Goal: Communication & Community: Answer question/provide support

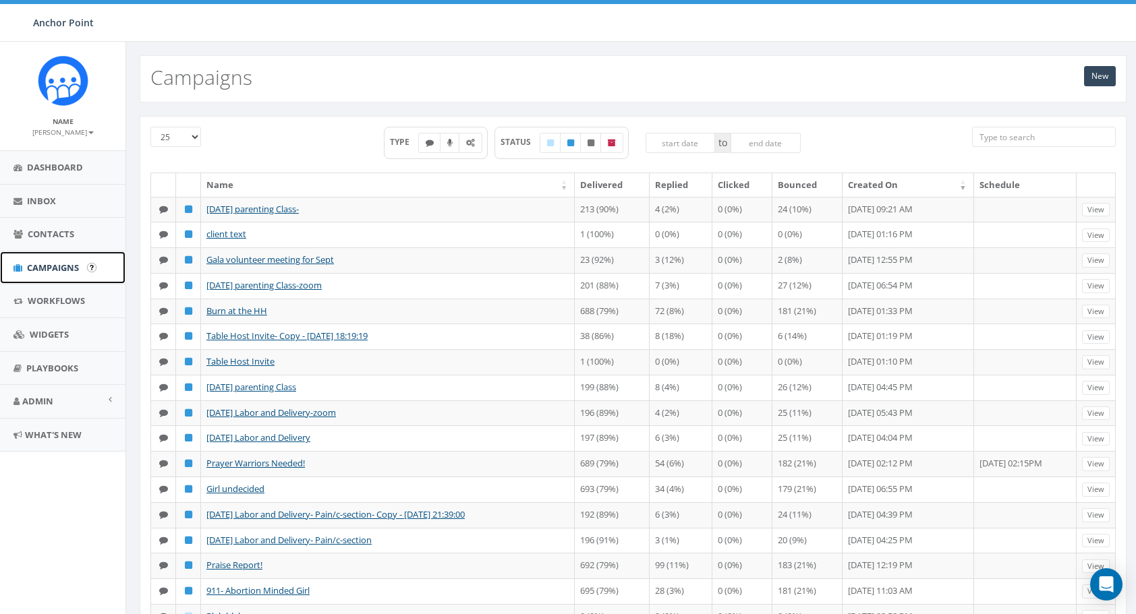
click at [62, 262] on span "Campaigns" at bounding box center [53, 268] width 52 height 12
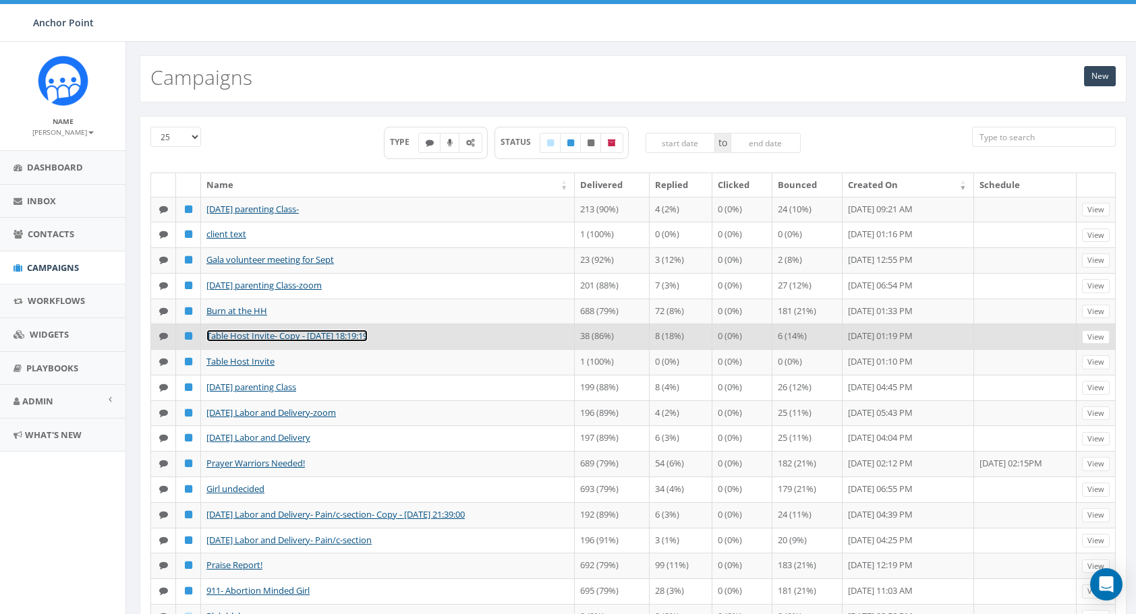
click at [270, 342] on link "Table Host Invite- Copy - [DATE] 18:19:19" at bounding box center [286, 336] width 161 height 12
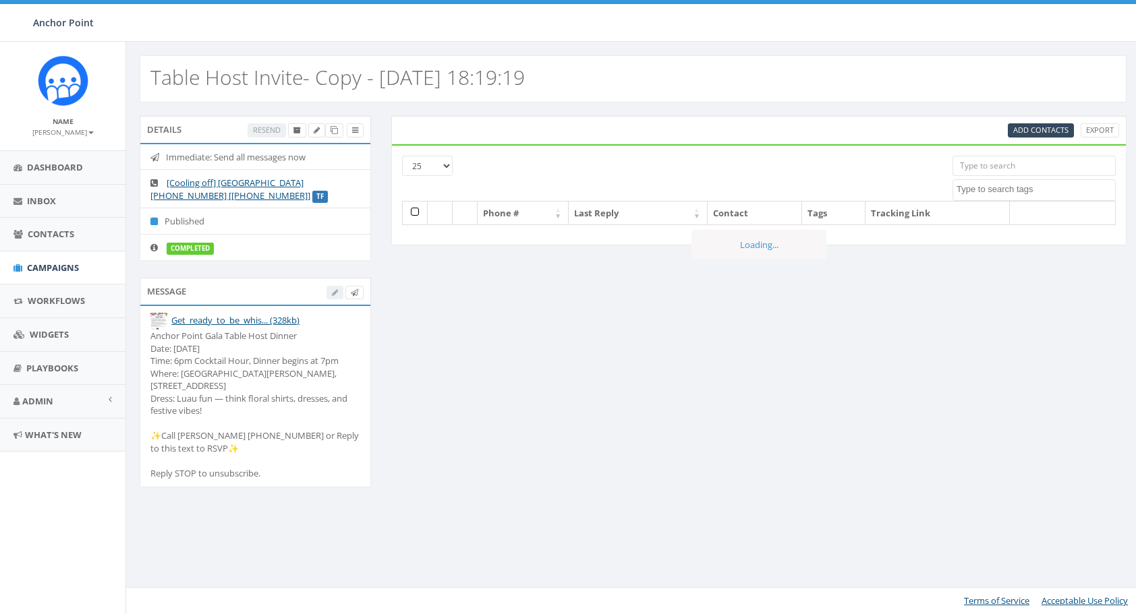
select select
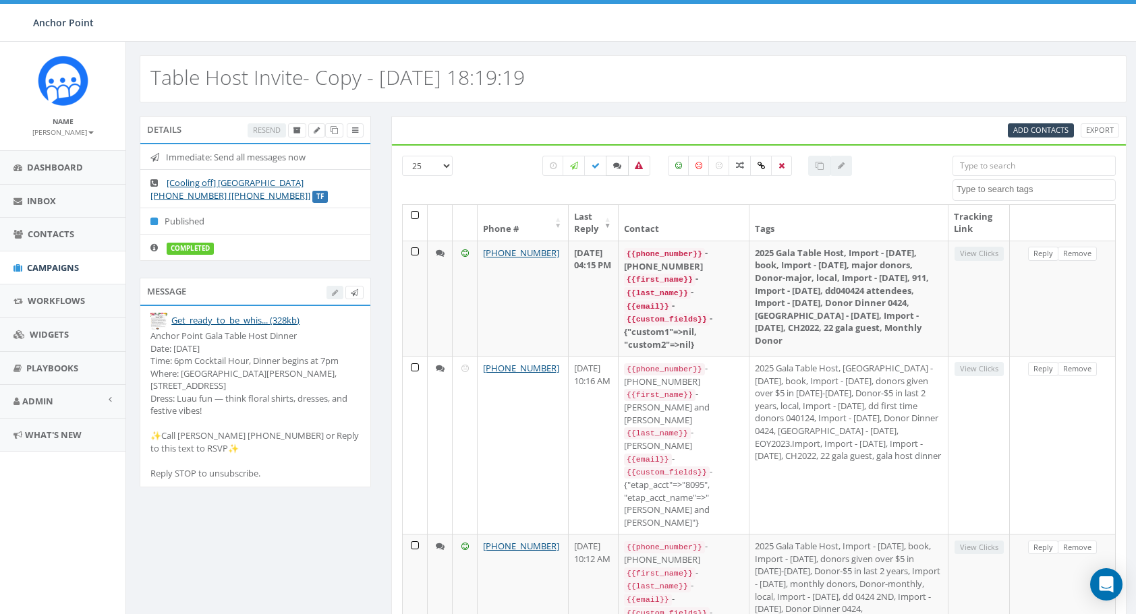
click at [618, 163] on icon at bounding box center [617, 166] width 8 height 8
checkbox input "true"
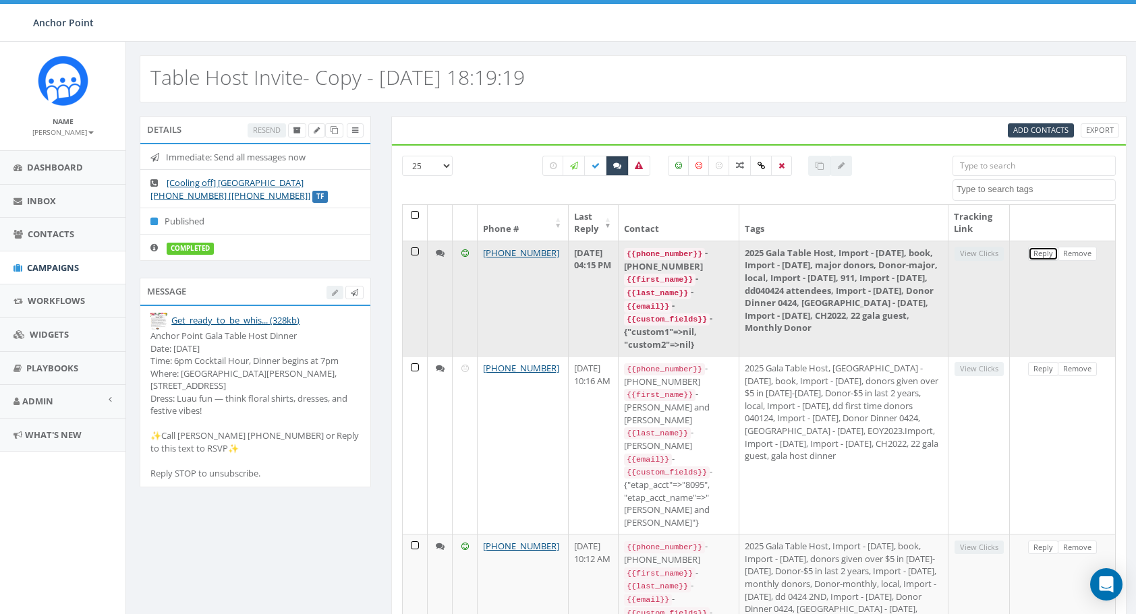
click at [1043, 253] on link "Reply" at bounding box center [1043, 254] width 30 height 14
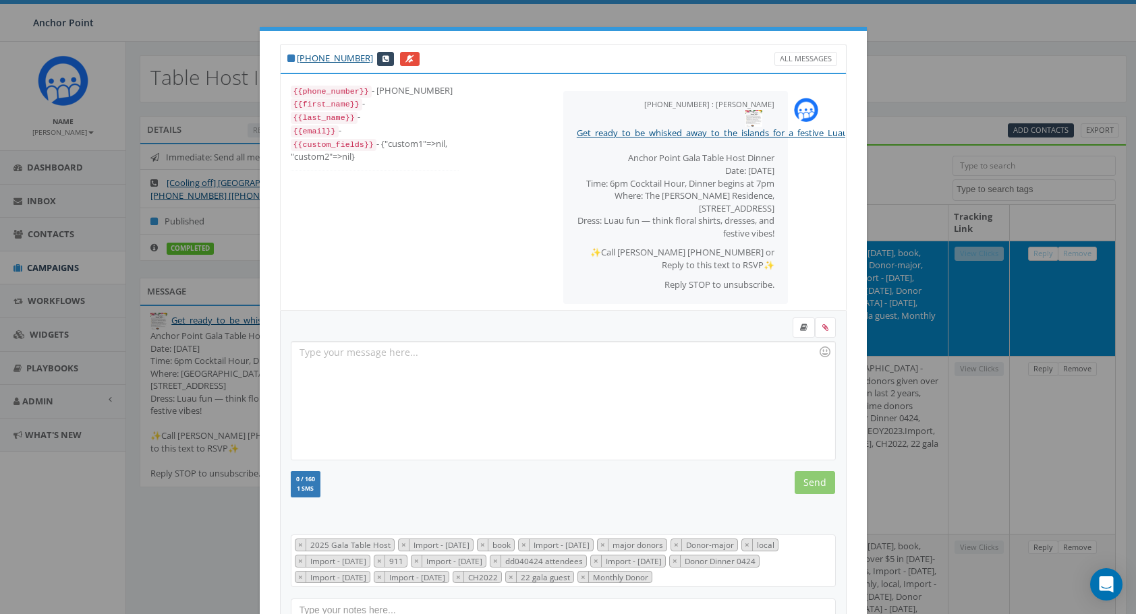
scroll to position [130, 0]
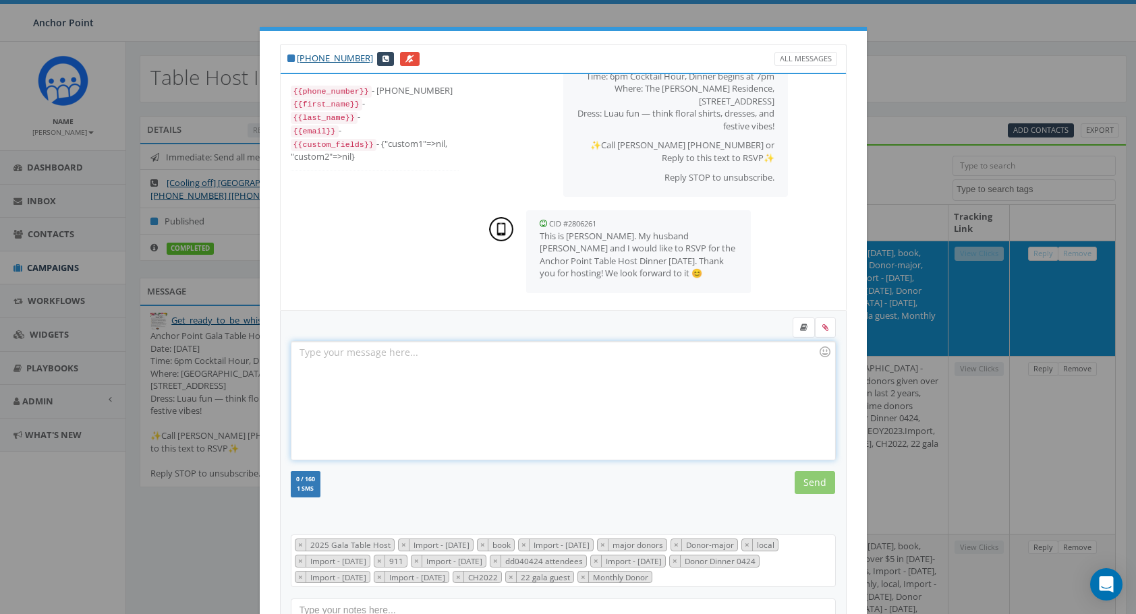
click at [477, 376] on div at bounding box center [562, 401] width 543 height 118
drag, startPoint x: 460, startPoint y: 352, endPoint x: 282, endPoint y: 351, distance: 178.0
click at [282, 351] on div "Great! Looking forward to seeing yall! Recent Smileys & People Animals & Nature…" at bounding box center [563, 470] width 566 height 318
copy div "Great! Looking forward to seeing yall!"
click at [514, 364] on div "Great! Looking forward to seeing yall!" at bounding box center [562, 401] width 543 height 118
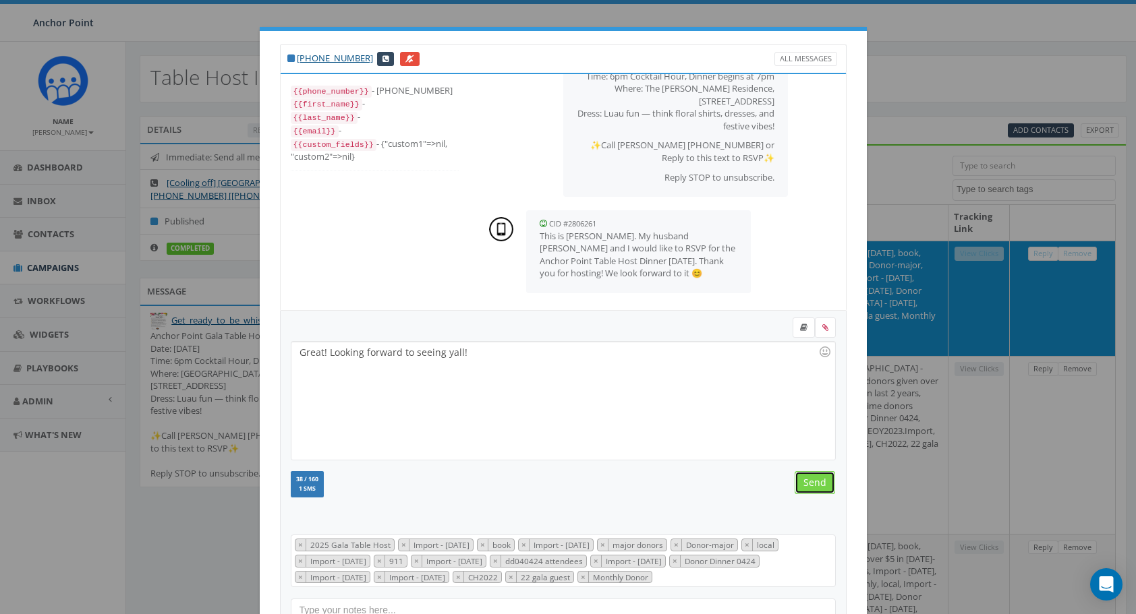
click at [803, 481] on input "Send" at bounding box center [814, 482] width 40 height 23
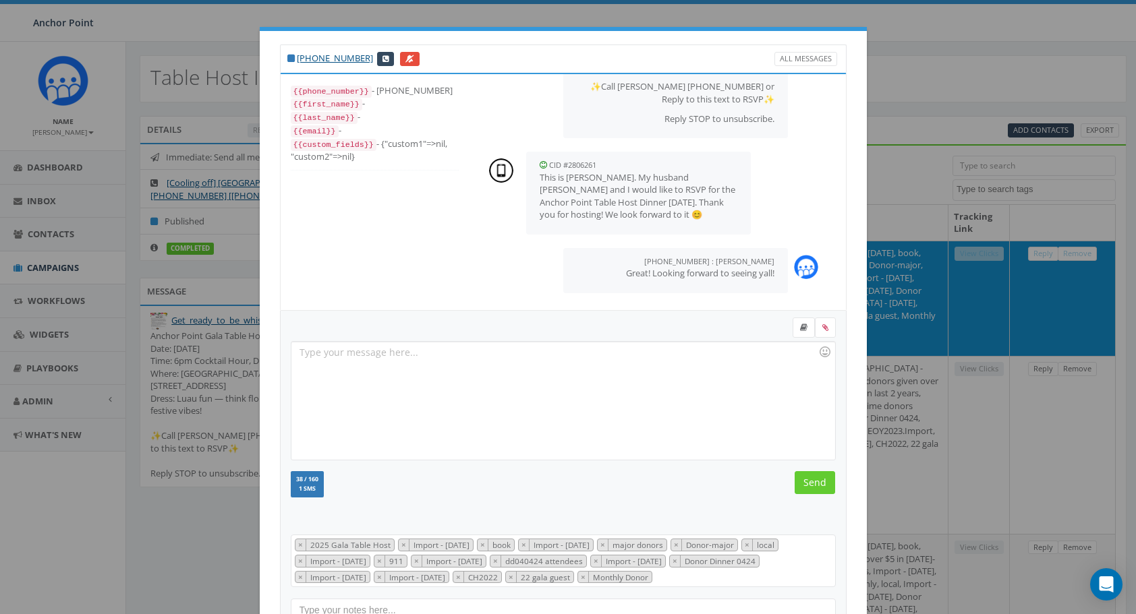
scroll to position [87, 0]
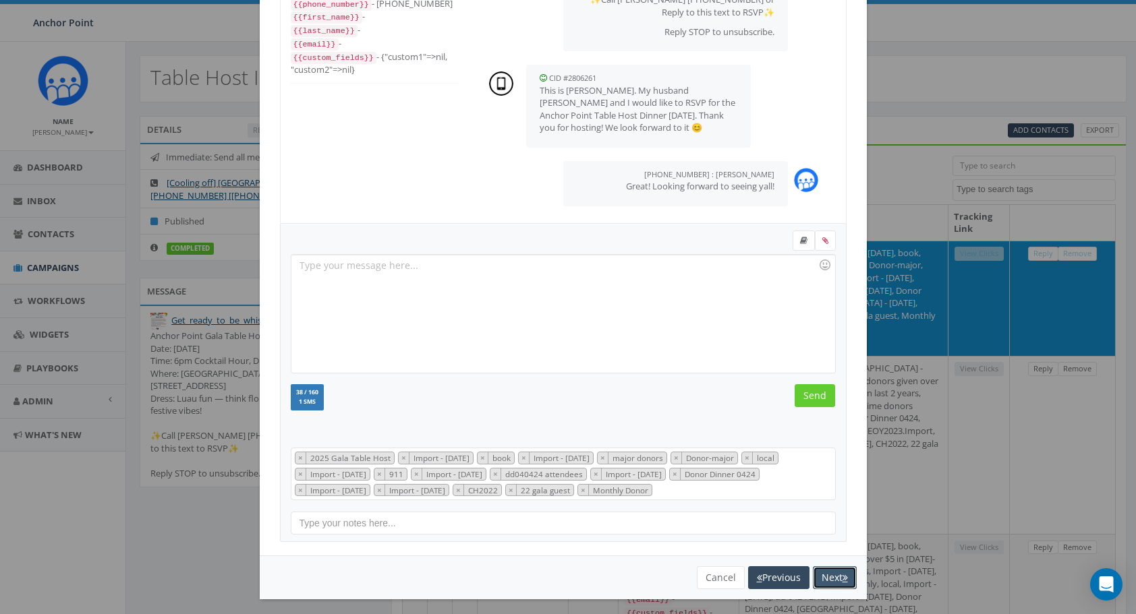
click at [825, 575] on button "Next" at bounding box center [835, 577] width 44 height 23
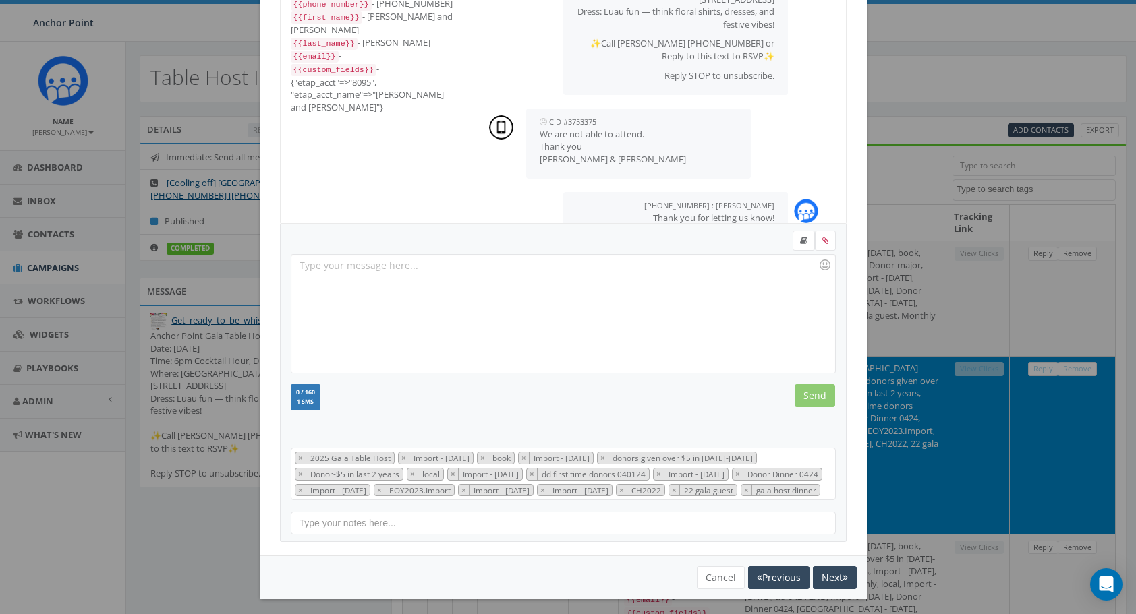
scroll to position [176, 0]
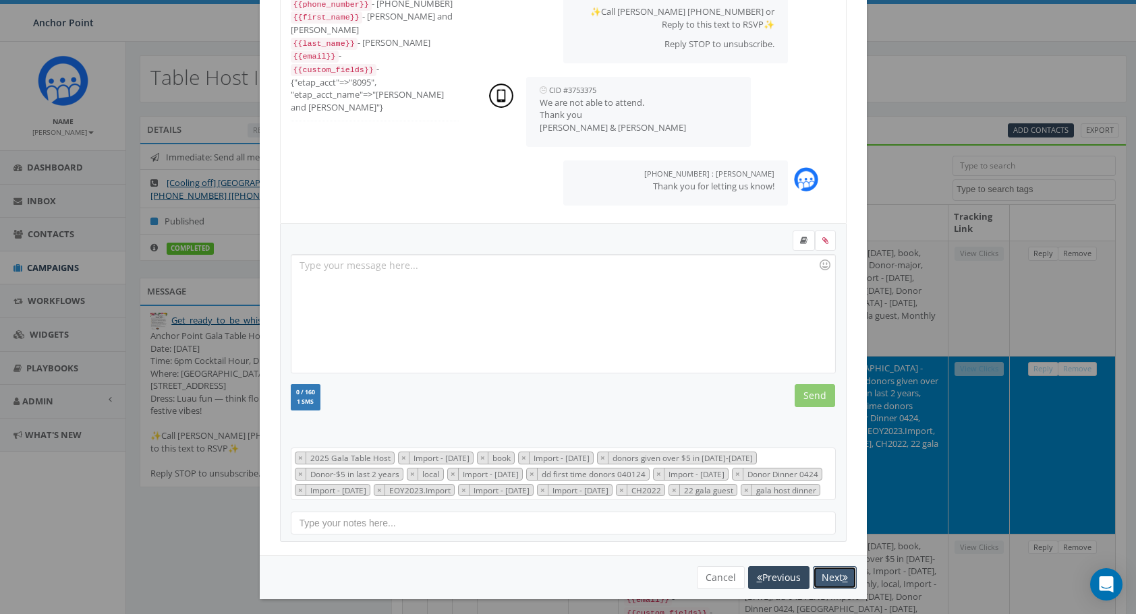
click at [834, 589] on button "Next" at bounding box center [835, 577] width 44 height 23
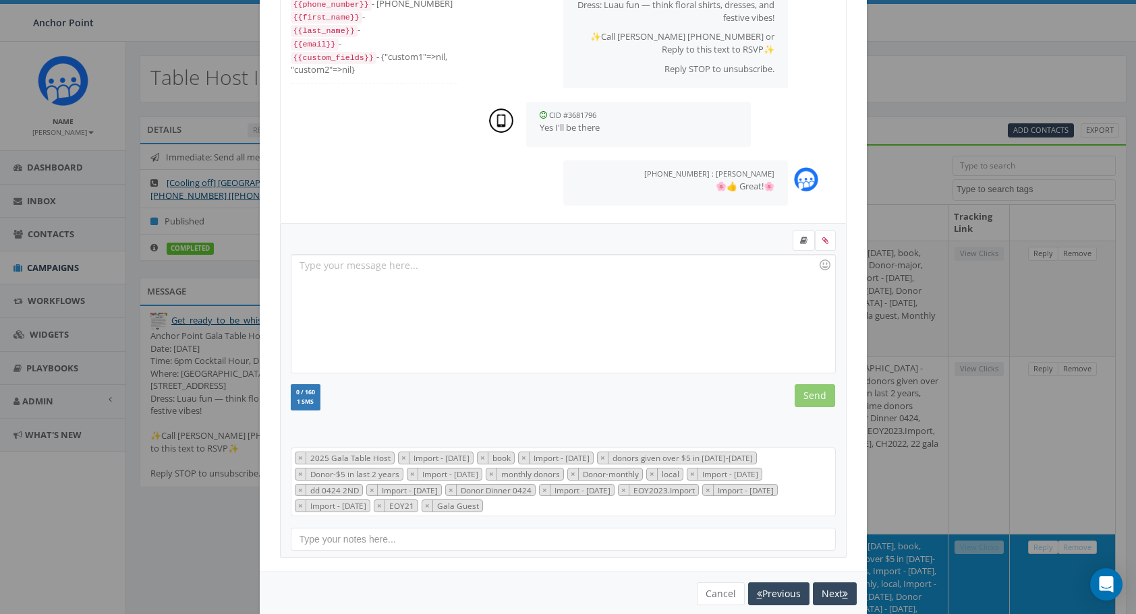
scroll to position [151, 0]
click at [834, 591] on button "Next" at bounding box center [835, 594] width 44 height 23
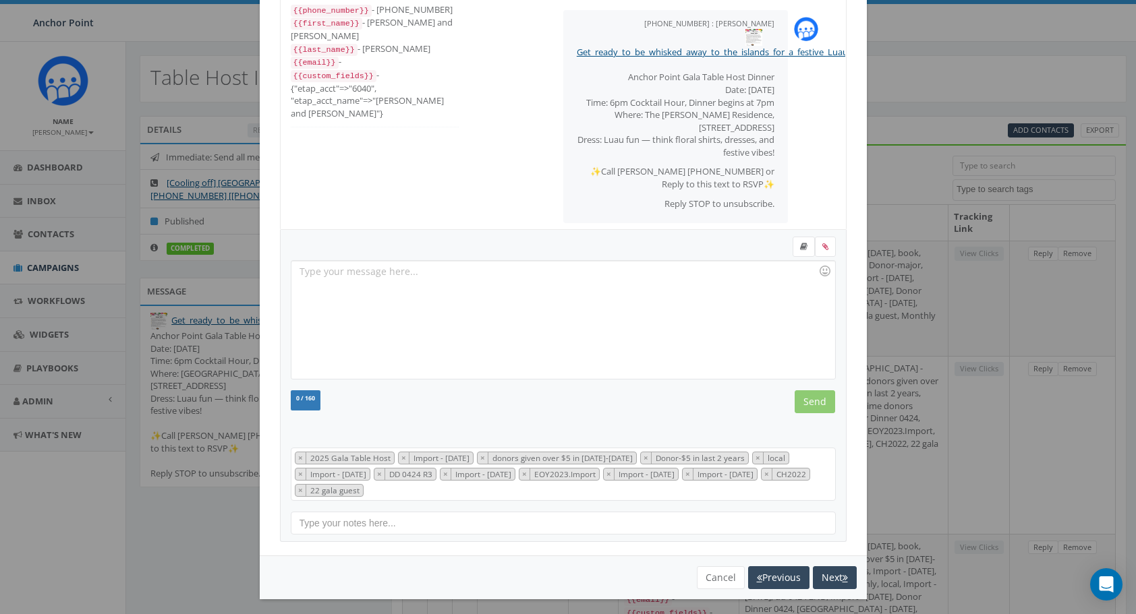
scroll to position [159, 0]
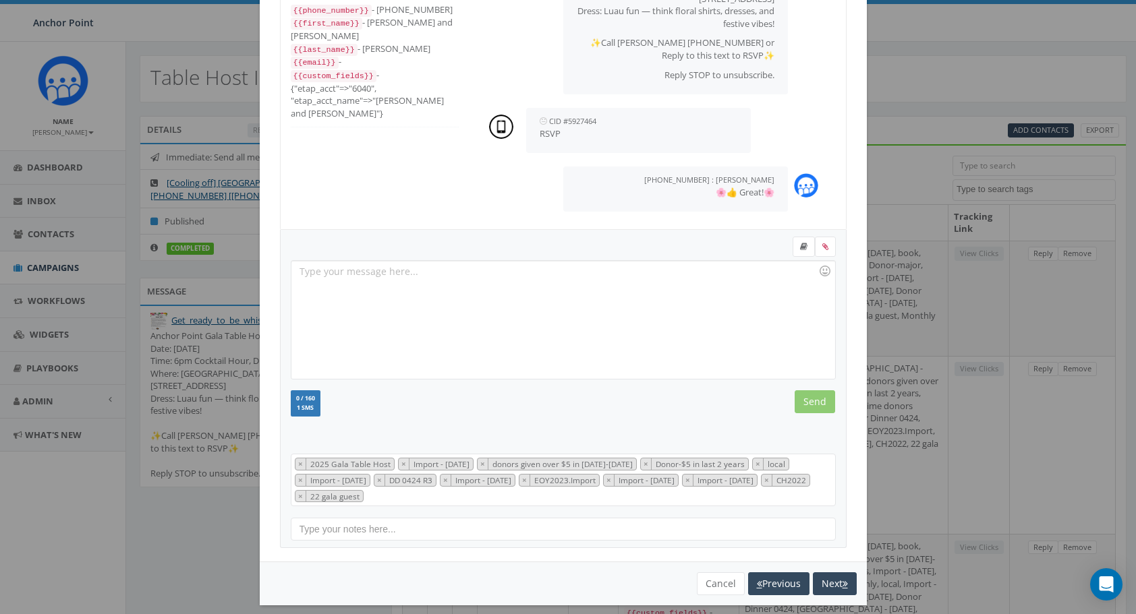
click at [834, 591] on div "You cannot attach more than one file! Please remove the old file and continue t…" at bounding box center [563, 584] width 607 height 44
click at [832, 582] on button "Next" at bounding box center [835, 584] width 44 height 23
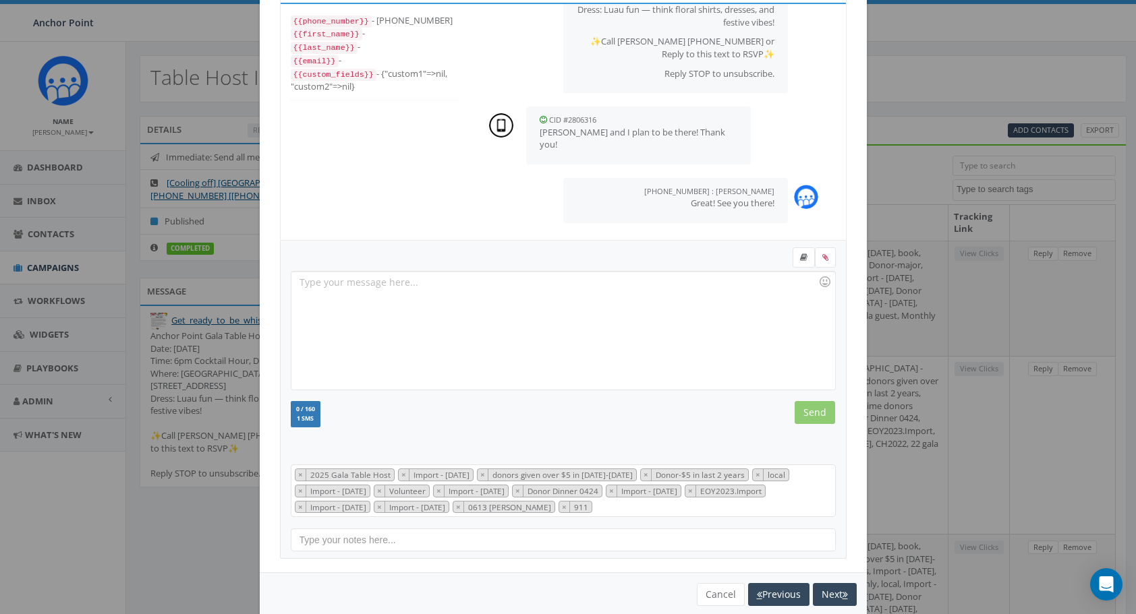
scroll to position [87, 0]
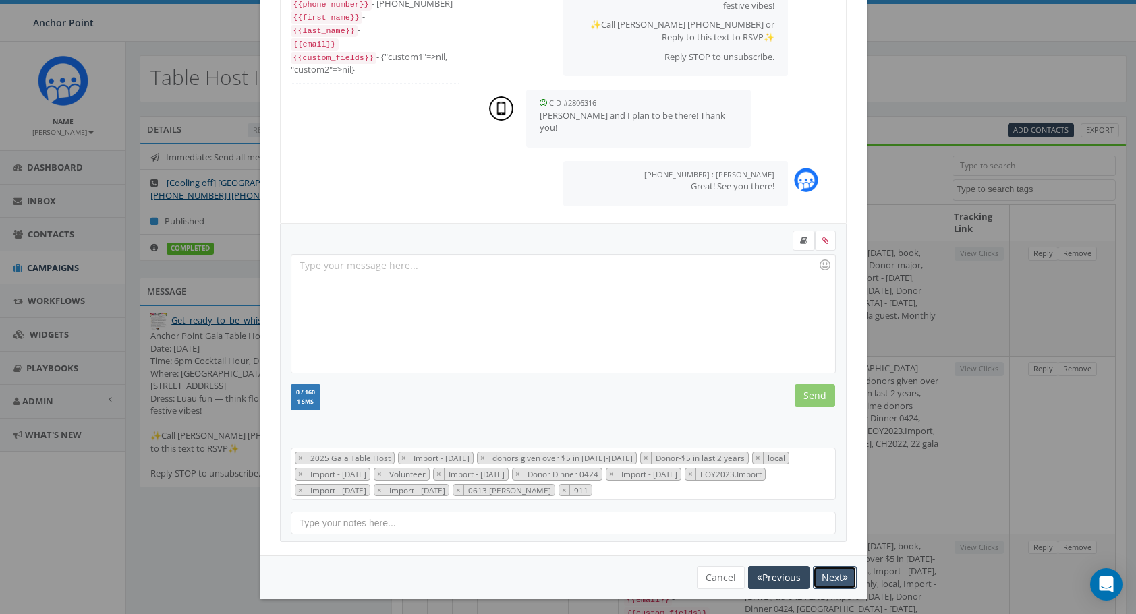
click at [831, 573] on button "Next" at bounding box center [835, 577] width 44 height 23
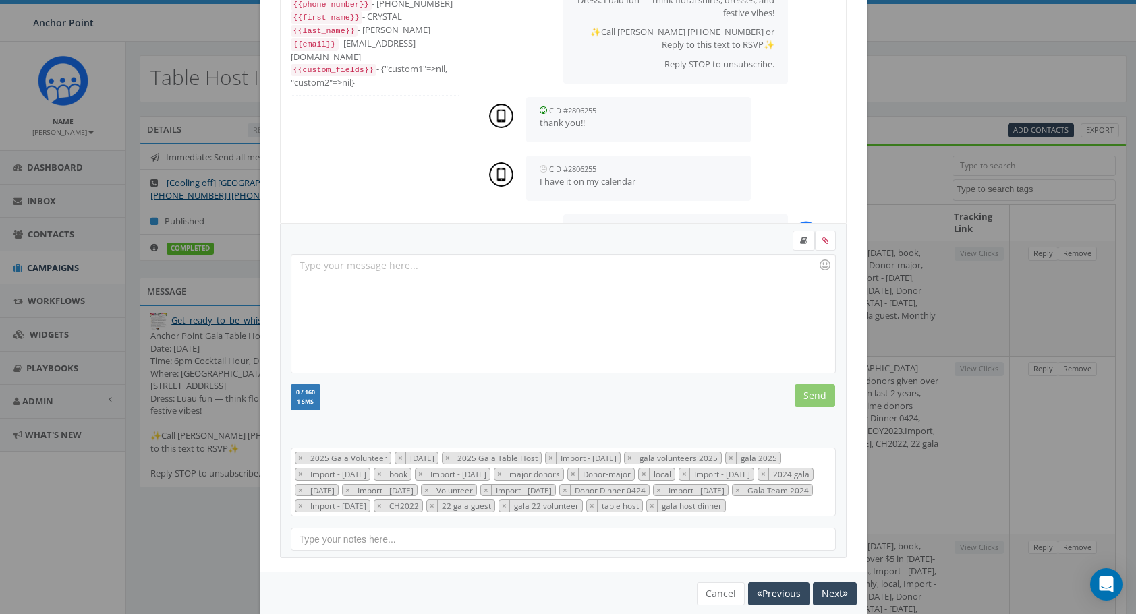
scroll to position [268, 0]
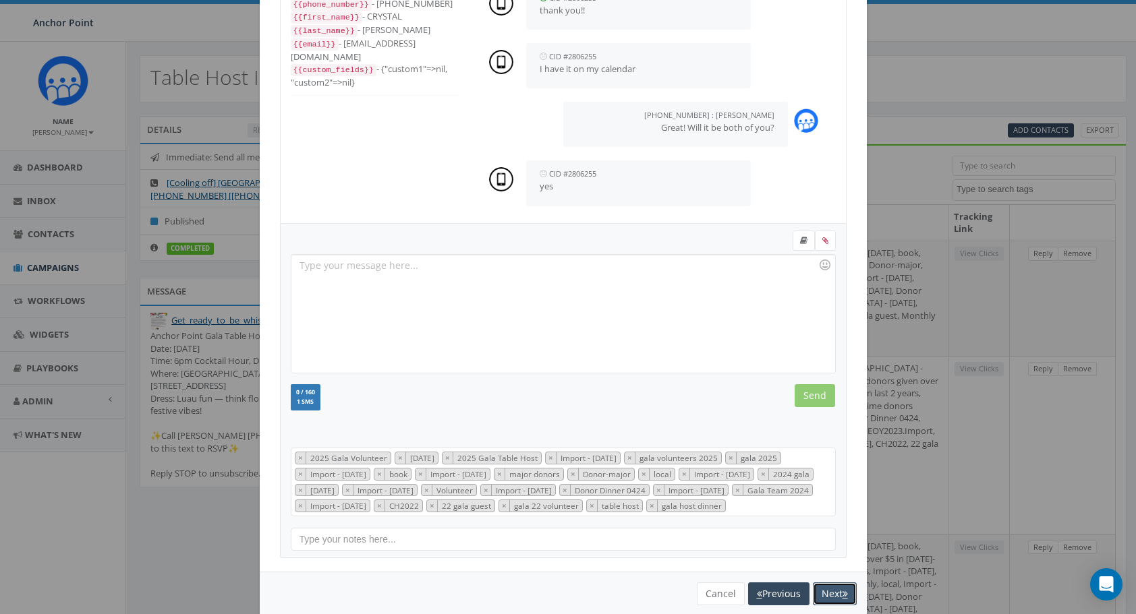
click at [831, 596] on button "Next" at bounding box center [835, 594] width 44 height 23
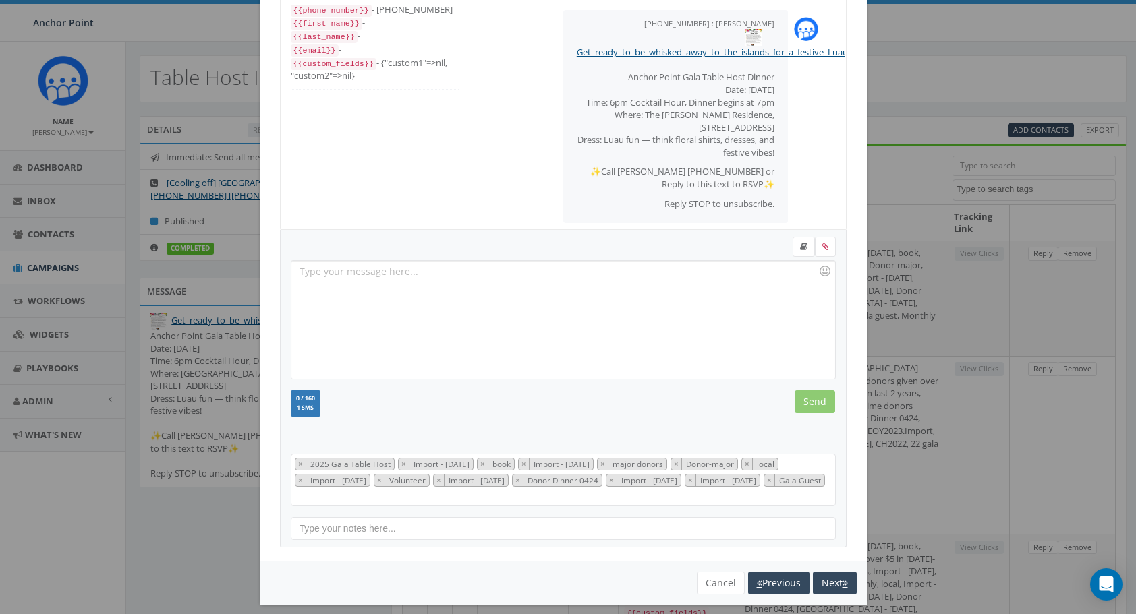
scroll to position [164, 0]
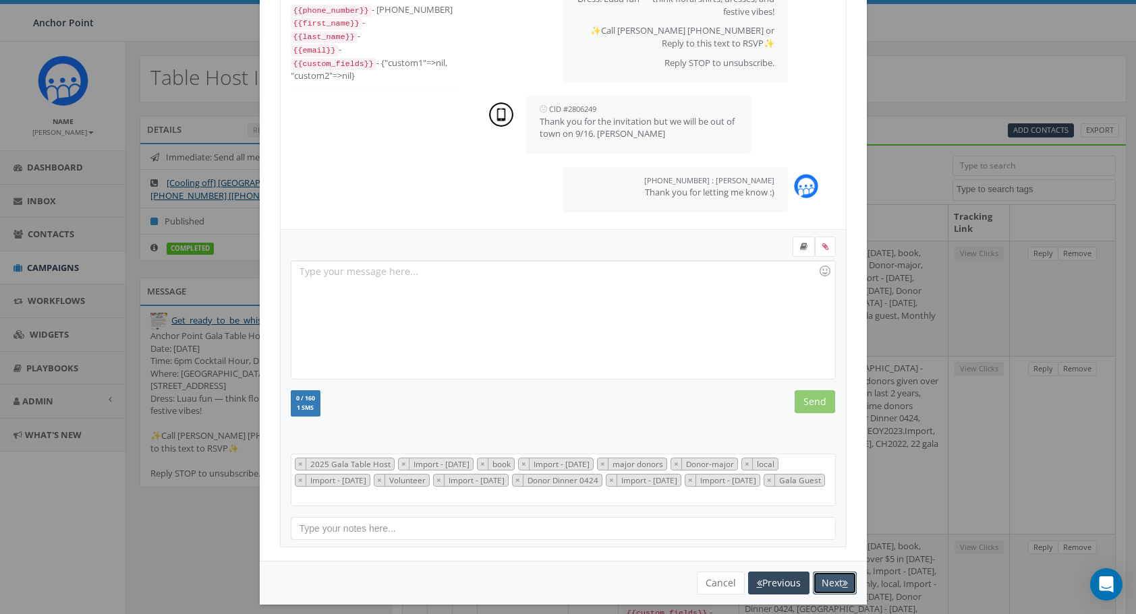
click at [826, 573] on button "Next" at bounding box center [835, 583] width 44 height 23
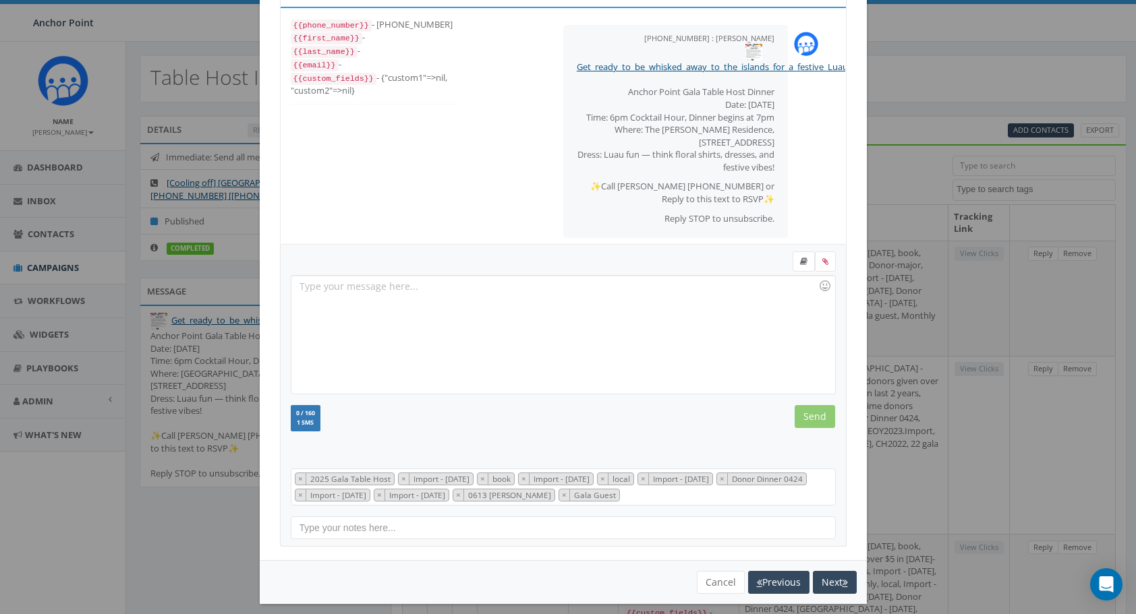
scroll to position [151, 0]
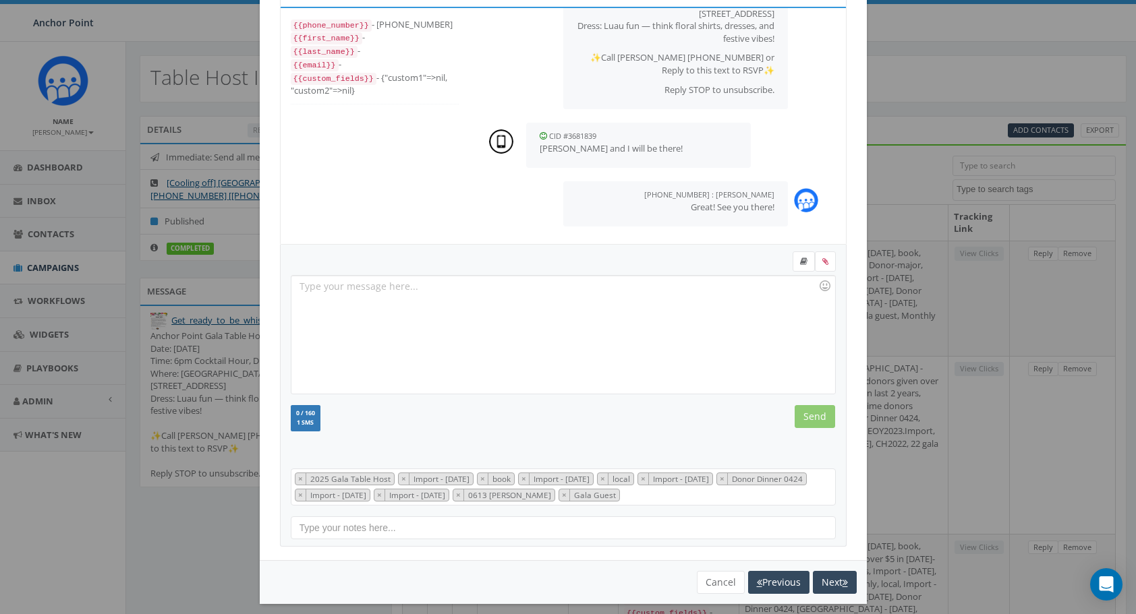
click at [923, 40] on div "+1 281-685-4596 All Messages {{phone_number}} - +12816854596 {{first_name}} - {…" at bounding box center [568, 307] width 1136 height 614
click at [717, 580] on button "Cancel" at bounding box center [721, 582] width 48 height 23
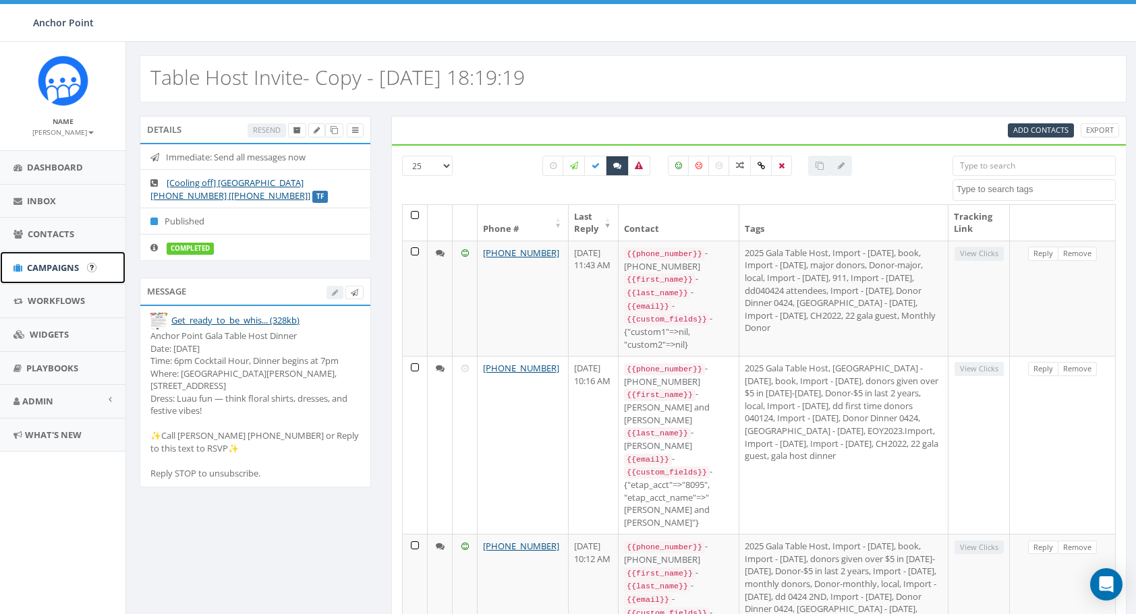
click at [55, 266] on span "Campaigns" at bounding box center [53, 268] width 52 height 12
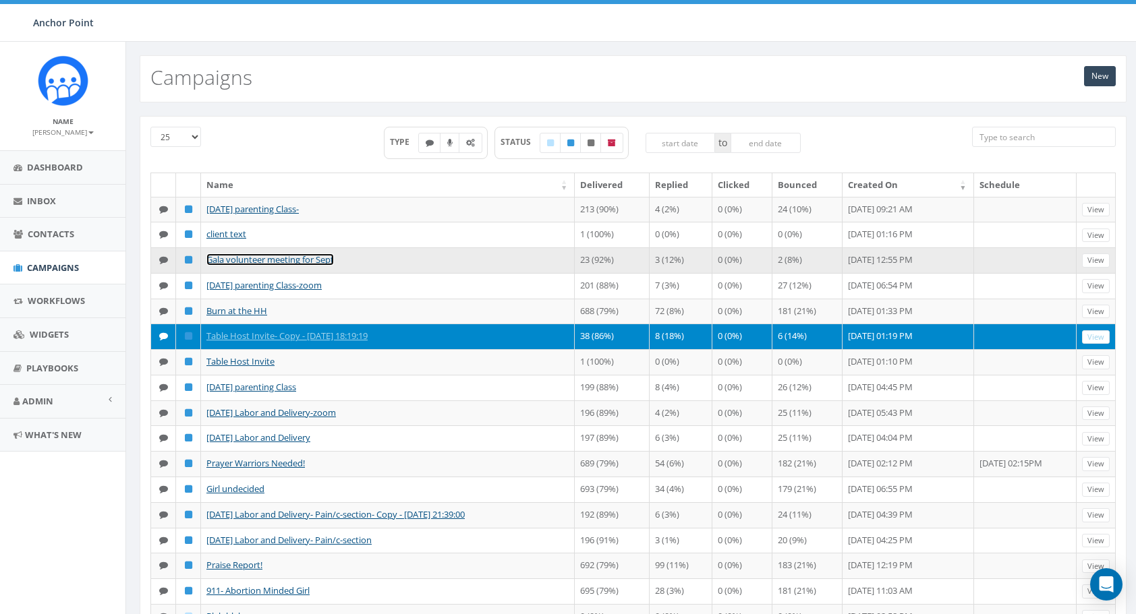
click at [285, 266] on link "Gala volunteer meeting for Sept" at bounding box center [269, 260] width 127 height 12
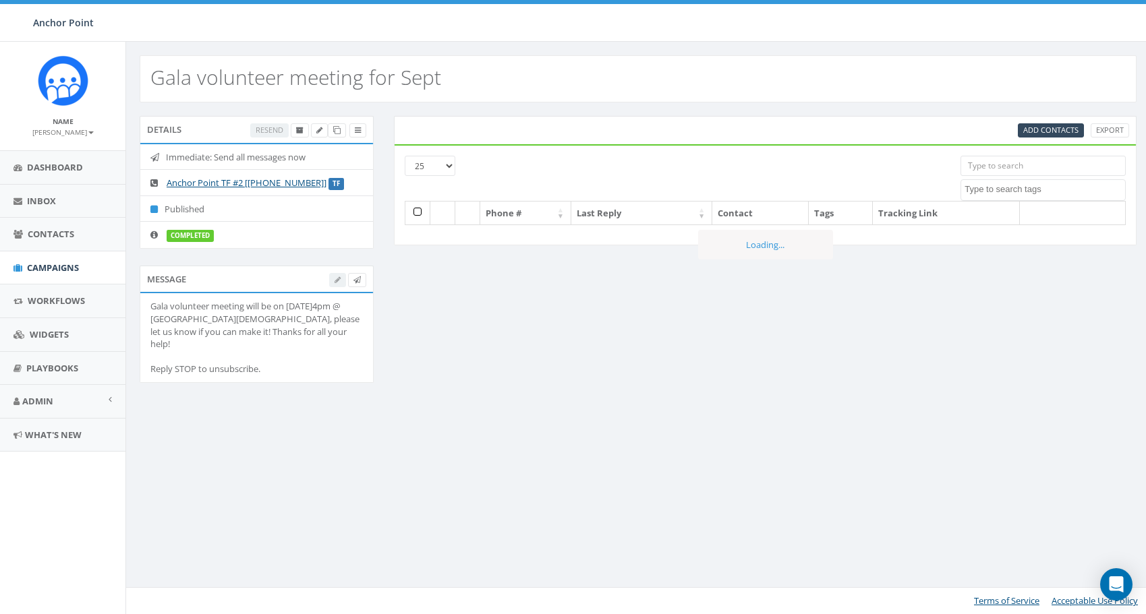
select select
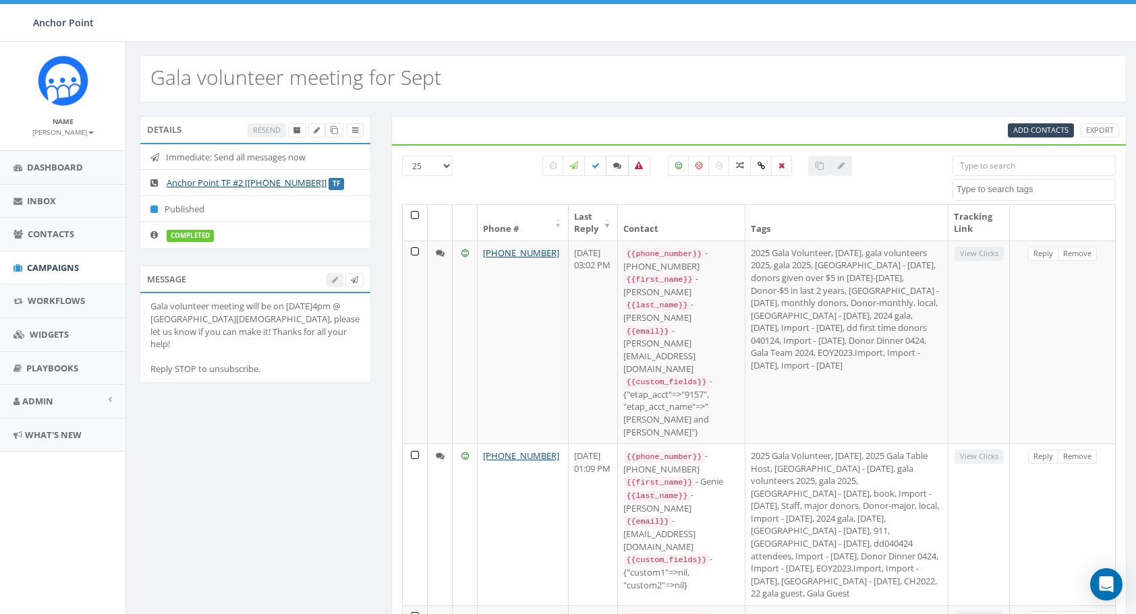
click at [620, 163] on icon at bounding box center [617, 166] width 8 height 8
checkbox input "true"
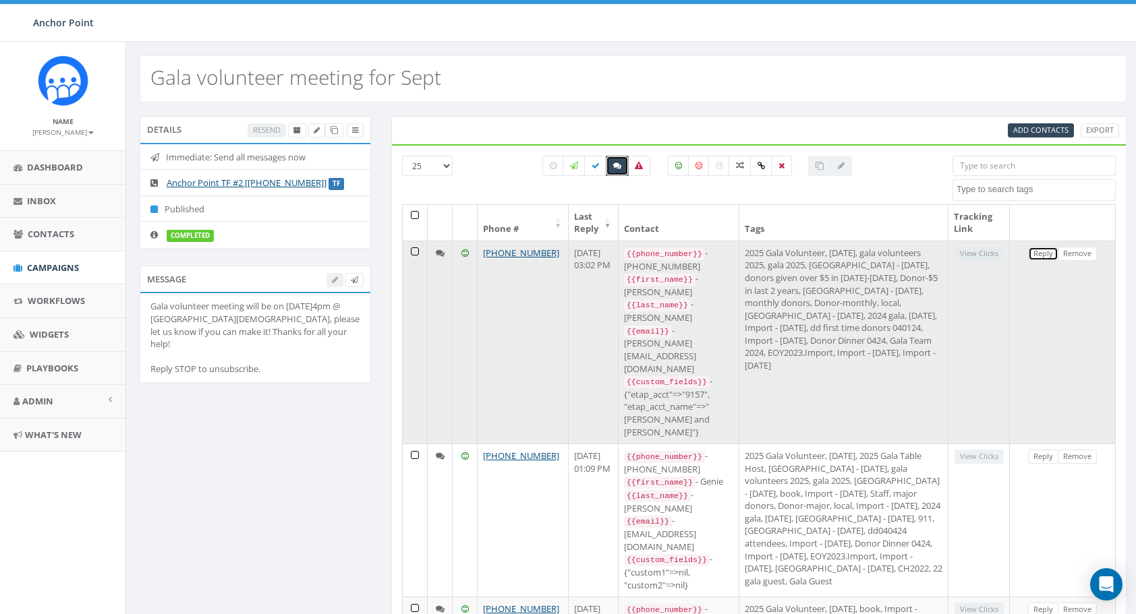
click at [1045, 250] on link "Reply" at bounding box center [1043, 254] width 30 height 14
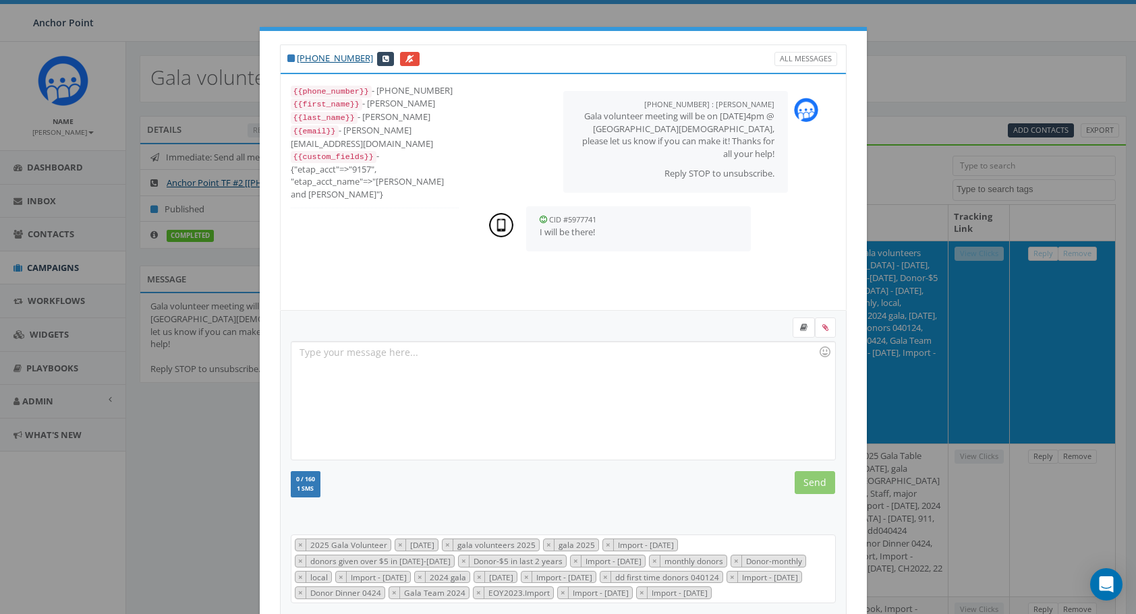
scroll to position [119, 0]
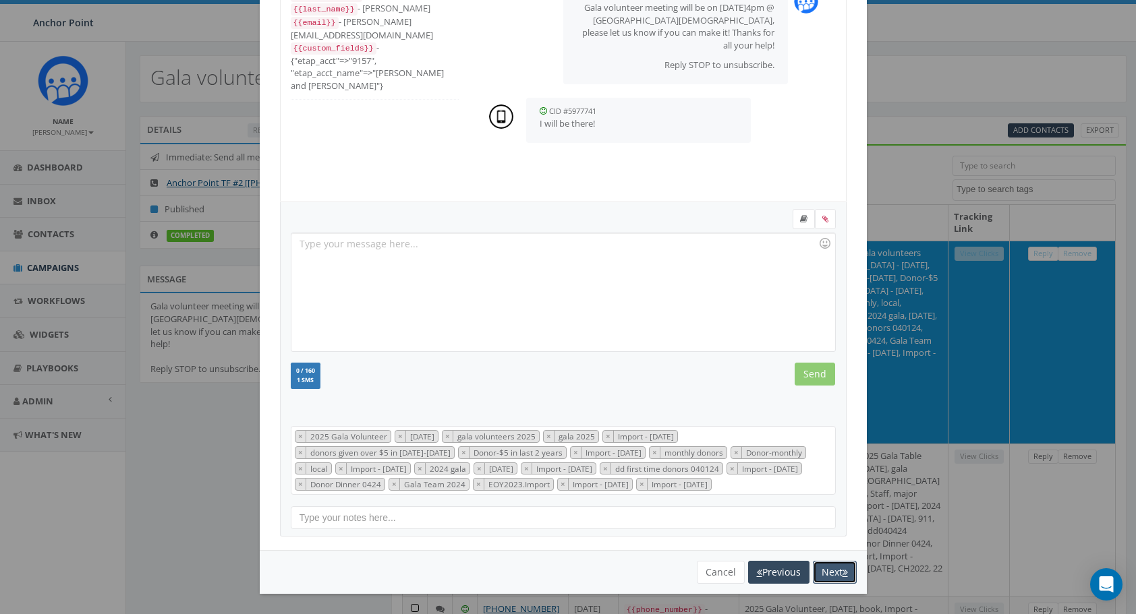
click at [828, 571] on button "Next" at bounding box center [835, 572] width 44 height 23
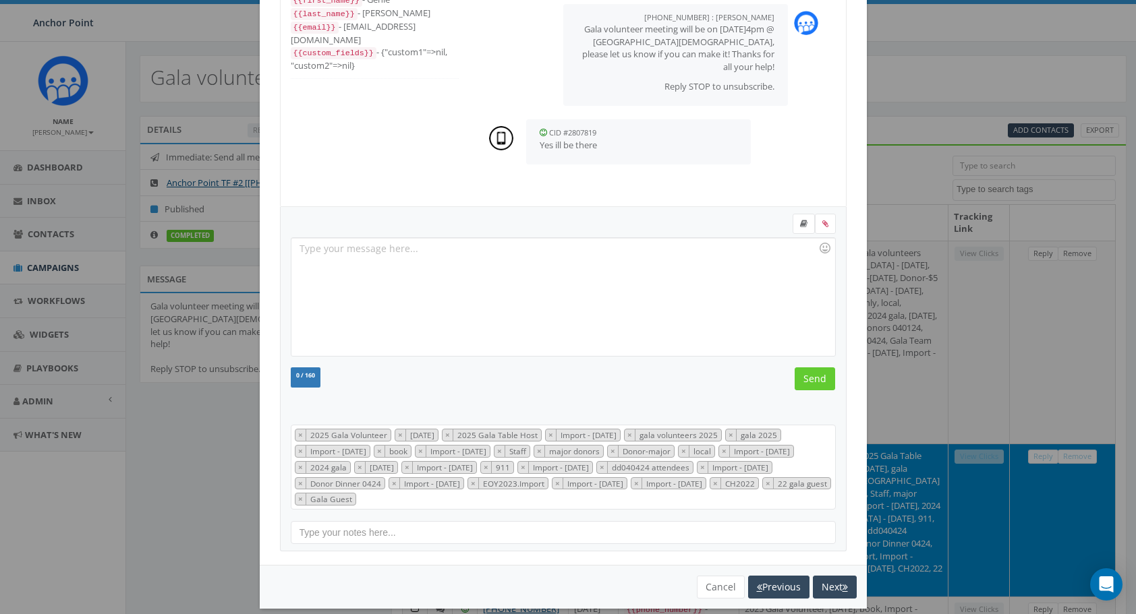
scroll to position [371, 0]
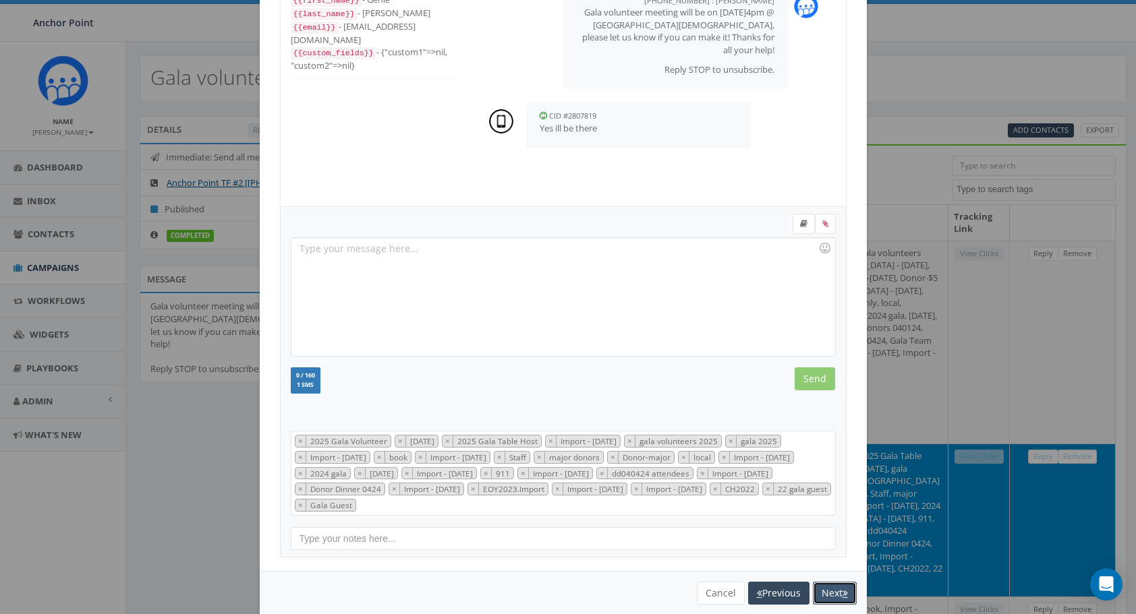
click at [834, 587] on button "Next" at bounding box center [835, 593] width 44 height 23
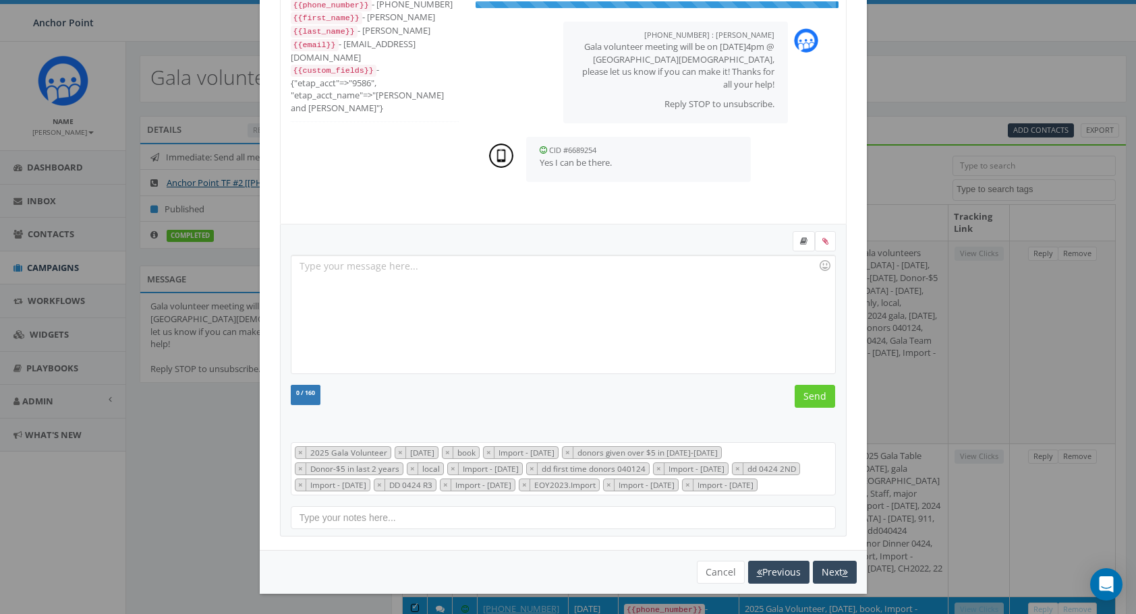
scroll to position [212, 0]
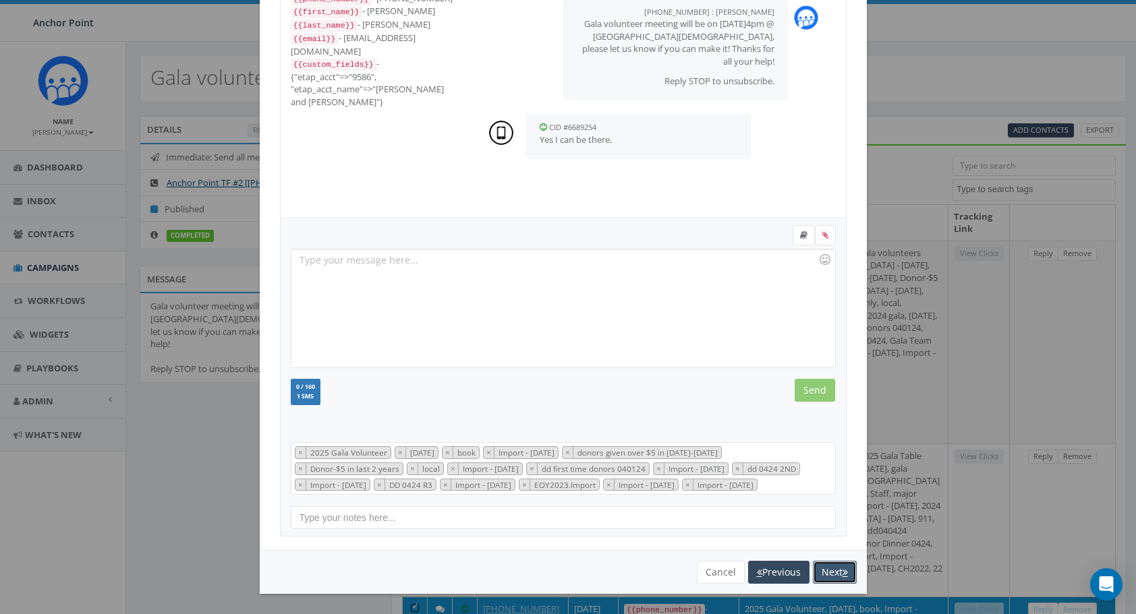
click at [834, 584] on button "Next" at bounding box center [835, 572] width 44 height 23
